Goal: Task Accomplishment & Management: Manage account settings

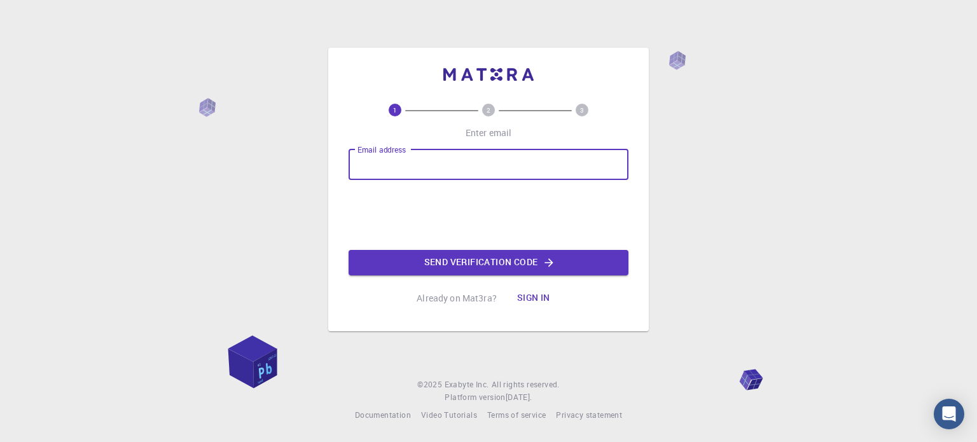
click at [463, 164] on input "Email address" at bounding box center [489, 165] width 280 height 31
type input "[EMAIL_ADDRESS][DOMAIN_NAME]"
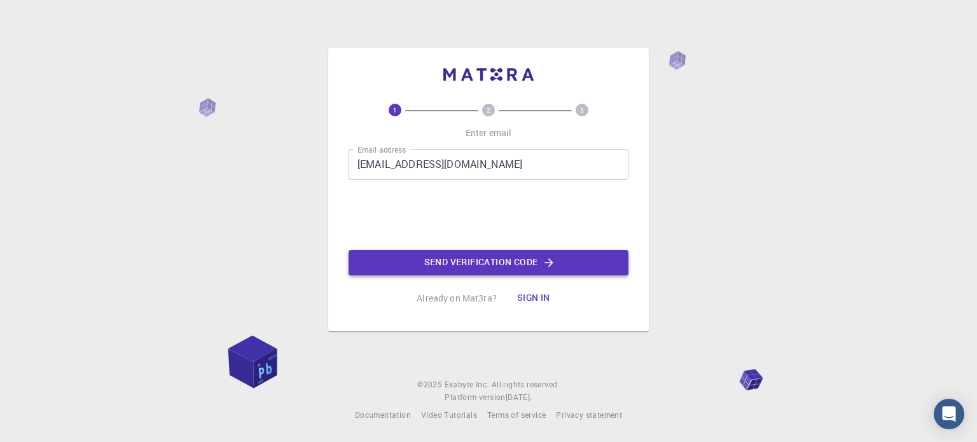
click at [425, 253] on button "Send verification code" at bounding box center [489, 262] width 280 height 25
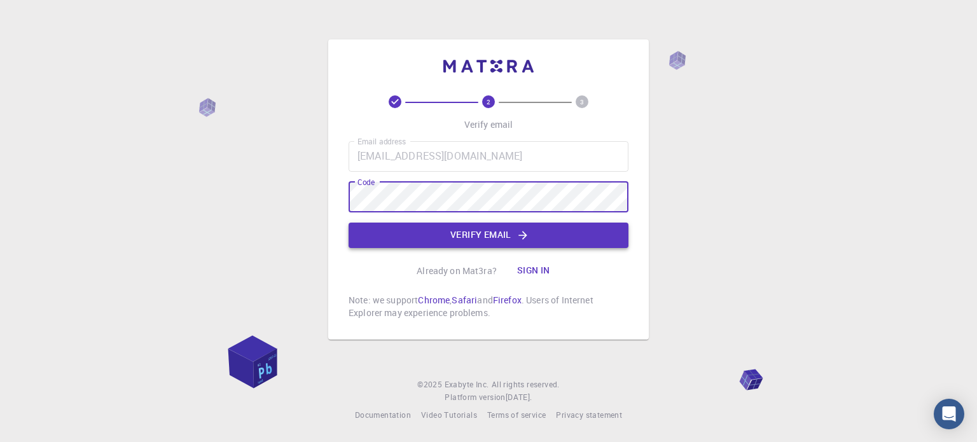
click at [452, 225] on button "Verify email" at bounding box center [489, 235] width 280 height 25
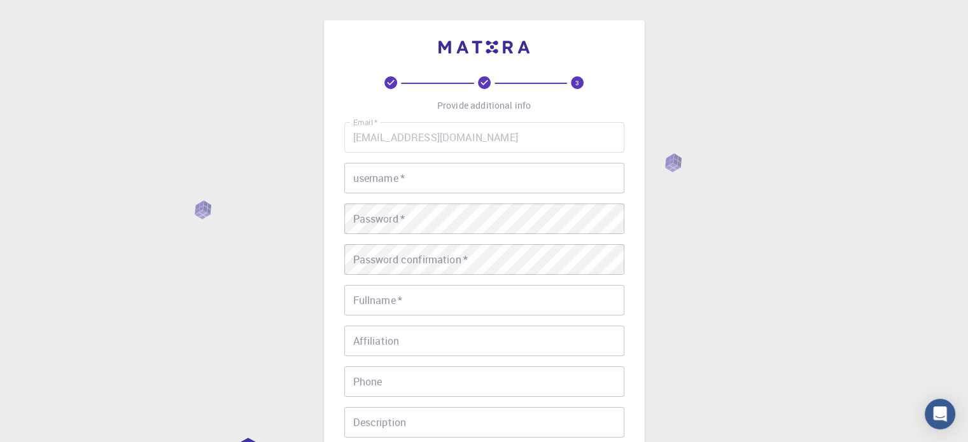
click at [439, 188] on input "username   *" at bounding box center [484, 178] width 280 height 31
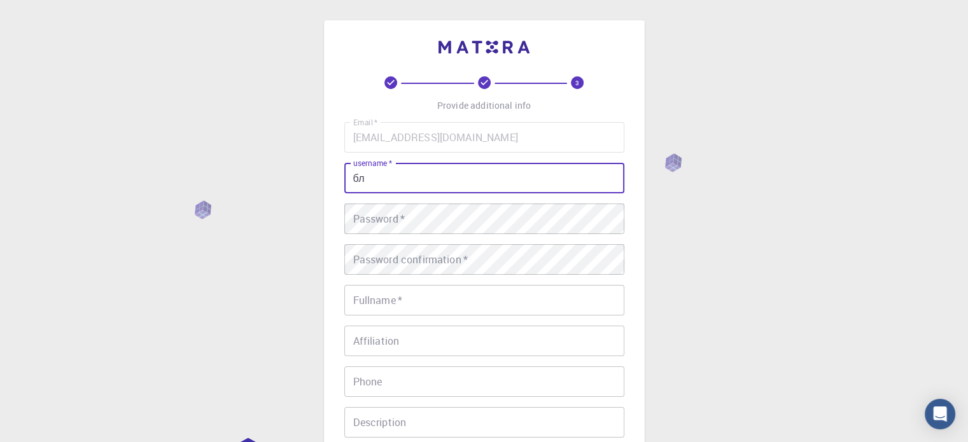
type input "б"
type input "blagojpilatov"
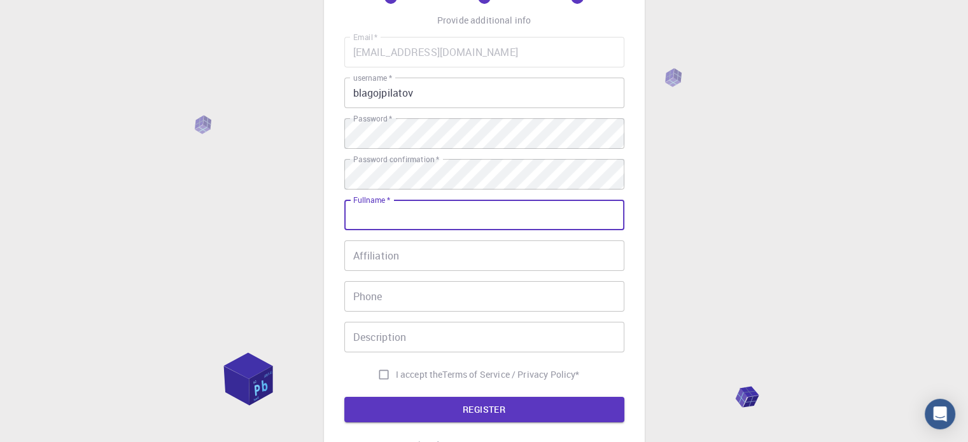
scroll to position [64, 0]
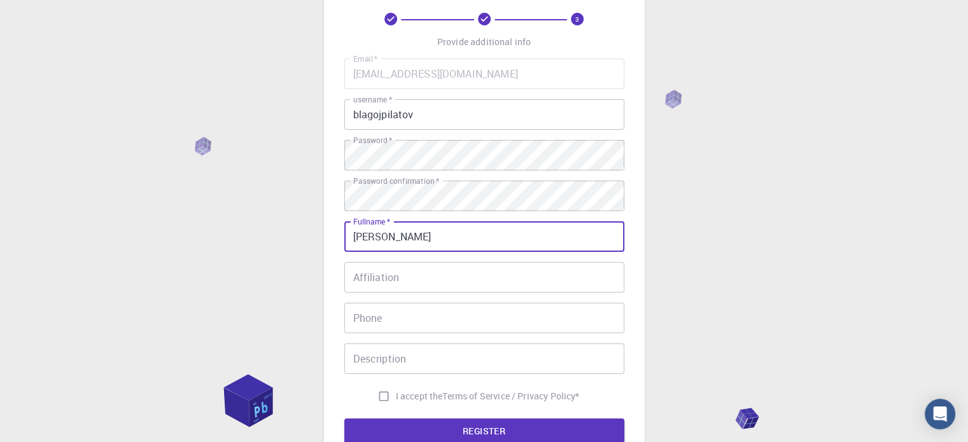
type input "[PERSON_NAME]"
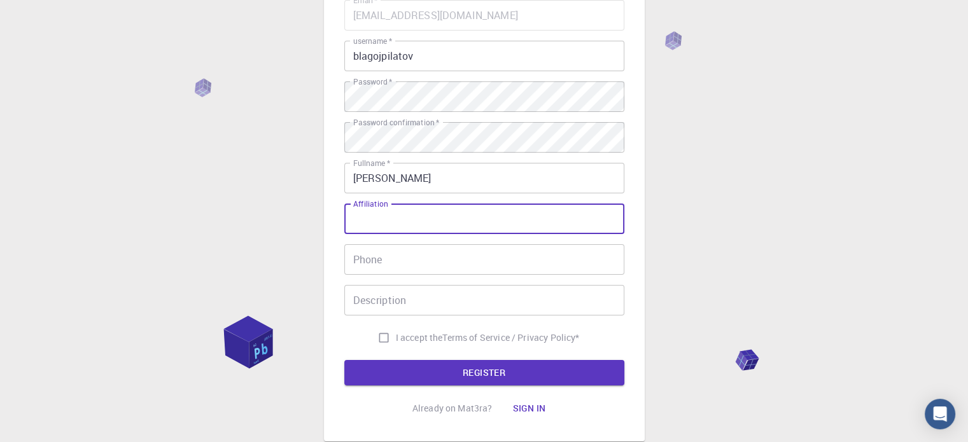
scroll to position [127, 0]
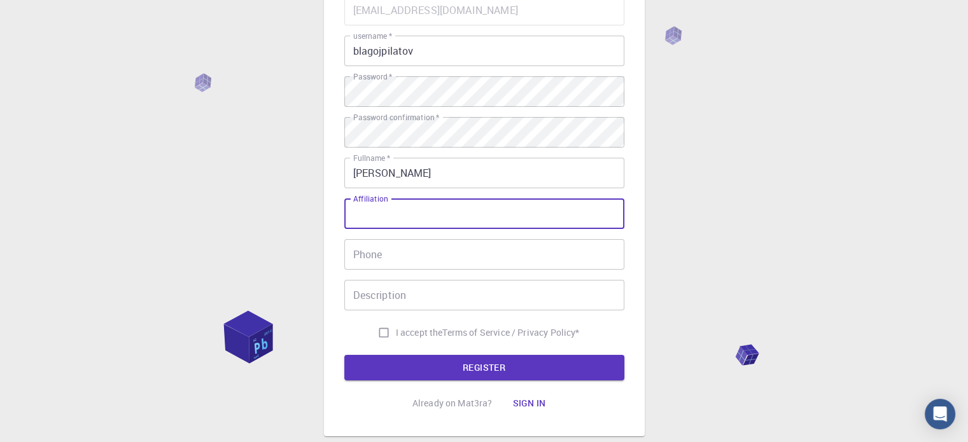
click at [381, 336] on input "I accept the Terms of Service / Privacy Policy *" at bounding box center [384, 333] width 24 height 24
checkbox input "true"
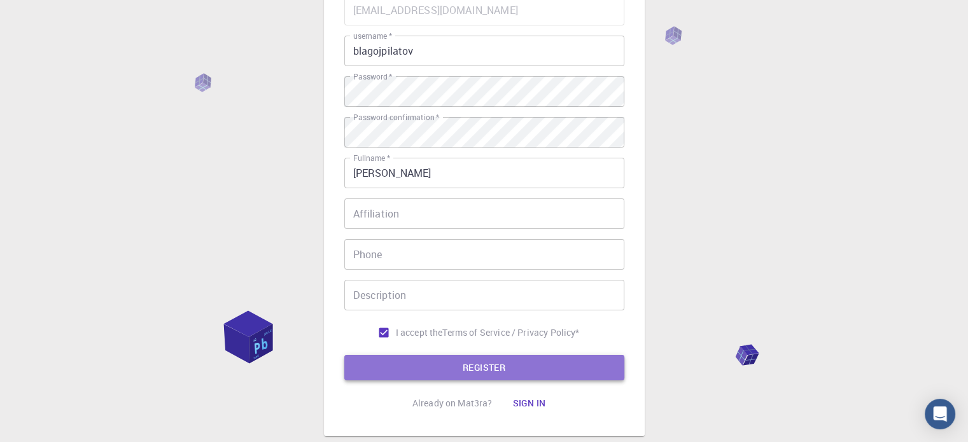
click at [484, 364] on button "REGISTER" at bounding box center [484, 367] width 280 height 25
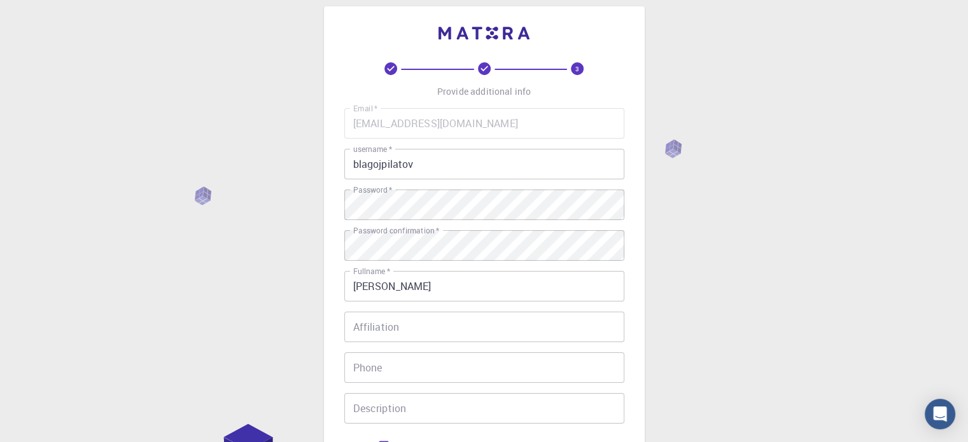
scroll to position [205, 0]
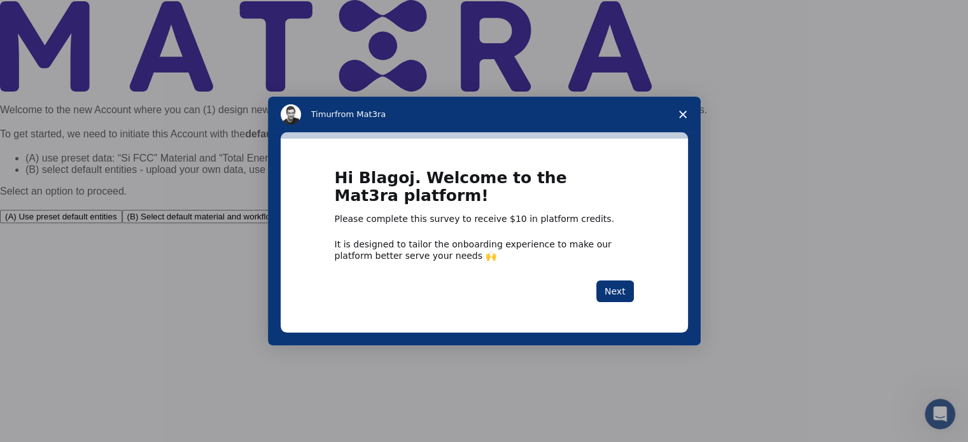
click at [683, 116] on polygon "Close survey" at bounding box center [683, 115] width 8 height 8
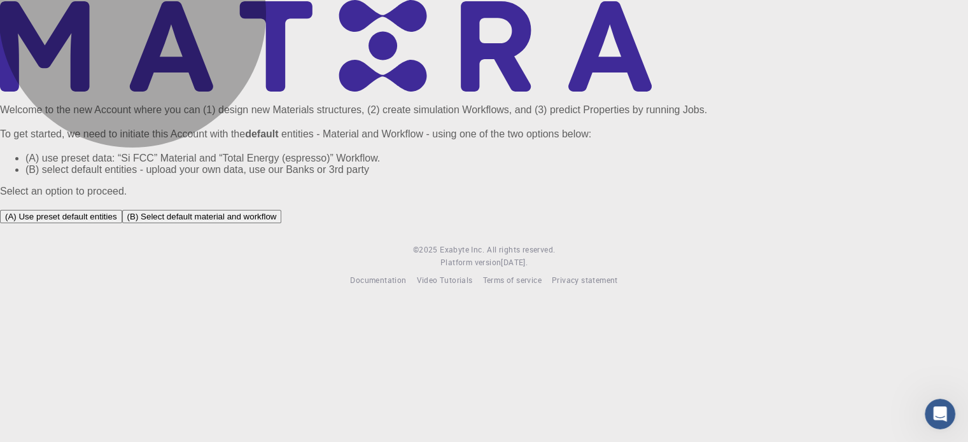
click at [122, 223] on button "(A) Use preset default entities" at bounding box center [61, 216] width 122 height 13
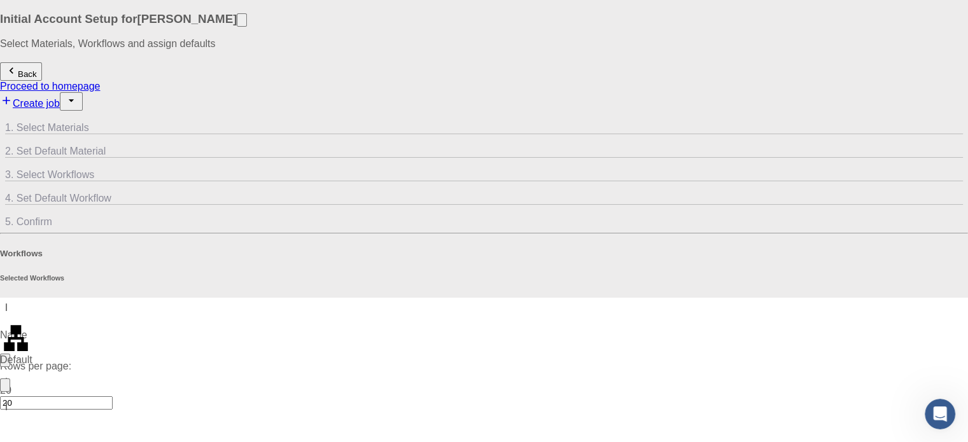
click at [5, 120] on icon at bounding box center [5, 120] width 0 height 0
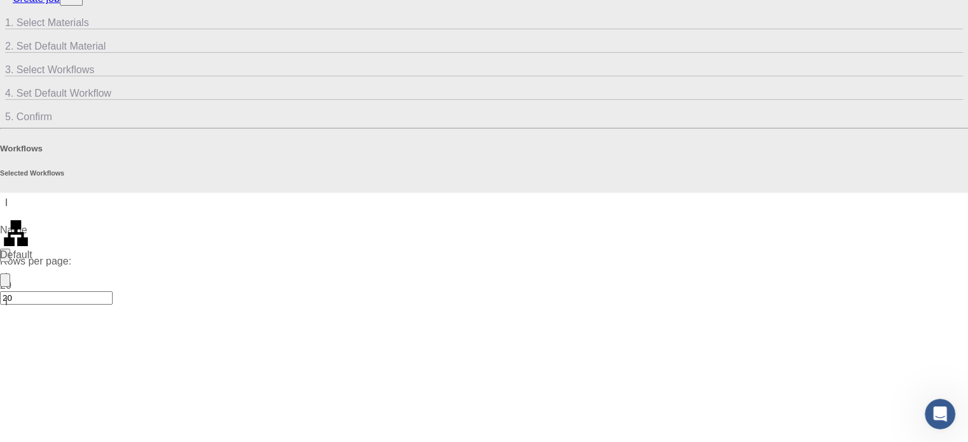
scroll to position [127, 0]
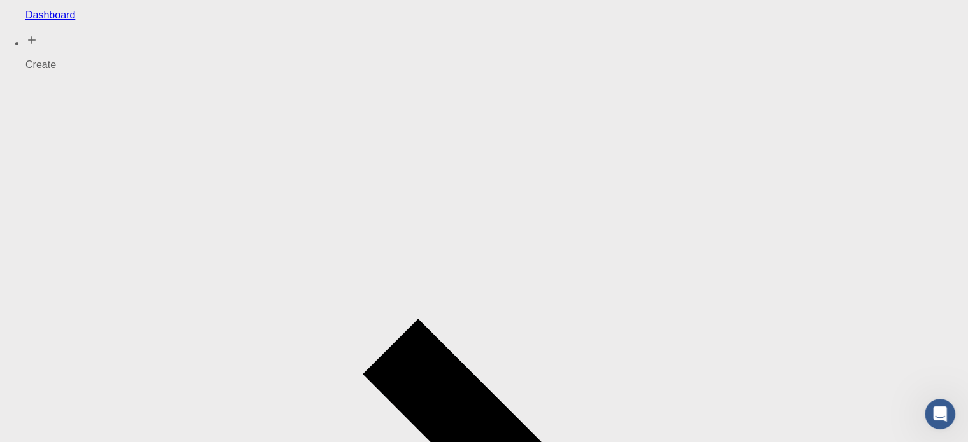
checkbox input "true"
checkbox input "false"
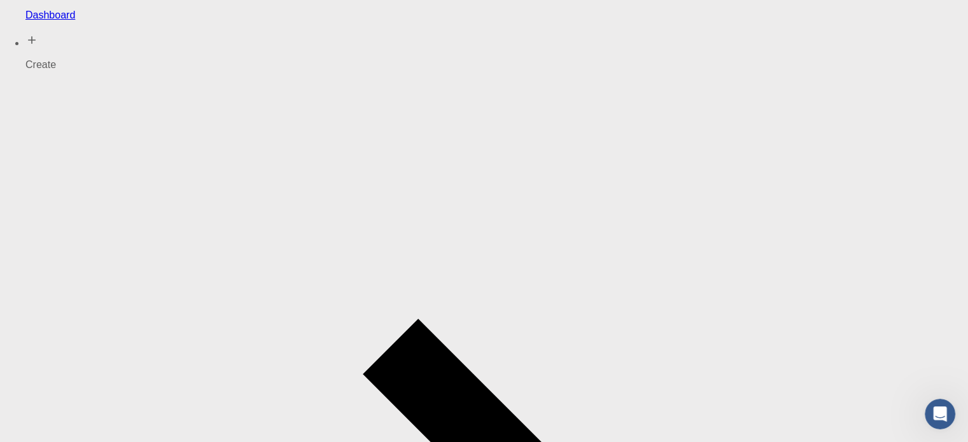
checkbox input "false"
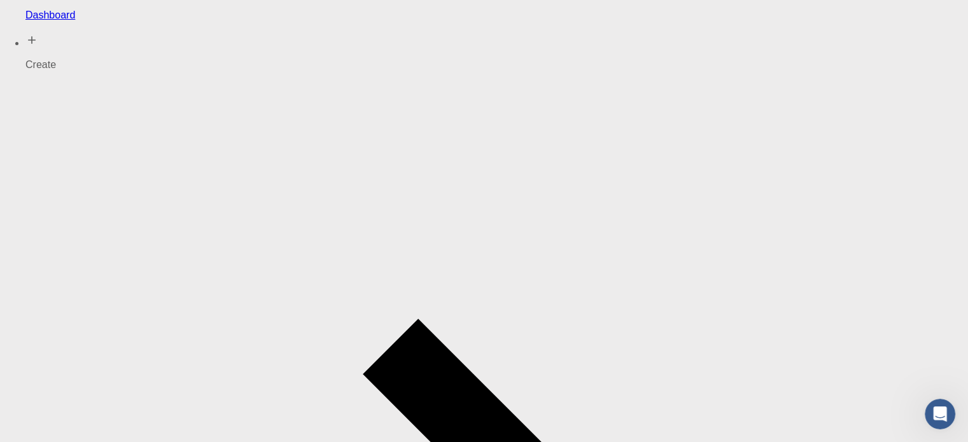
type input "c"
type input "t"
type input "c"
type input "b"
